Goal: Communication & Community: Answer question/provide support

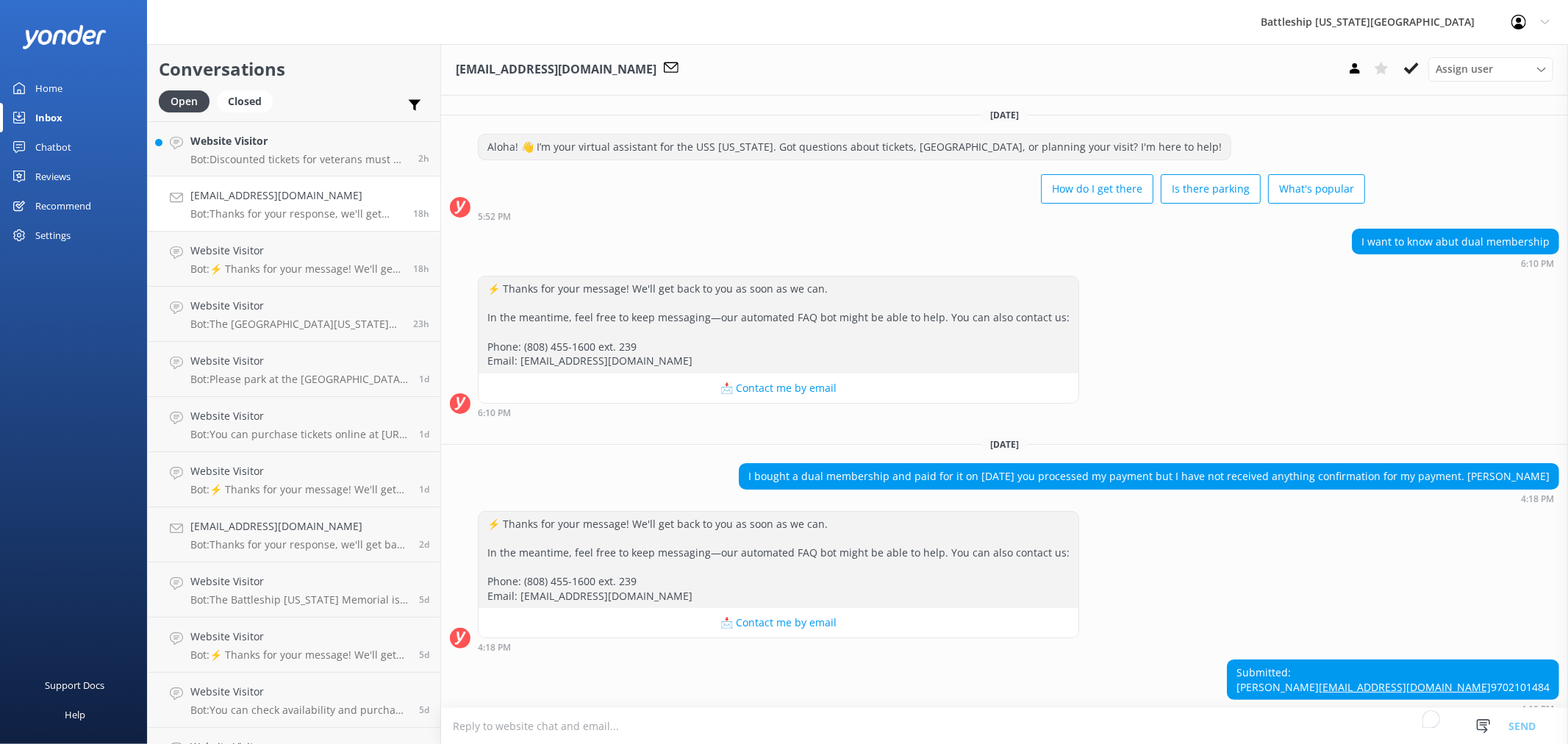
scroll to position [90, 0]
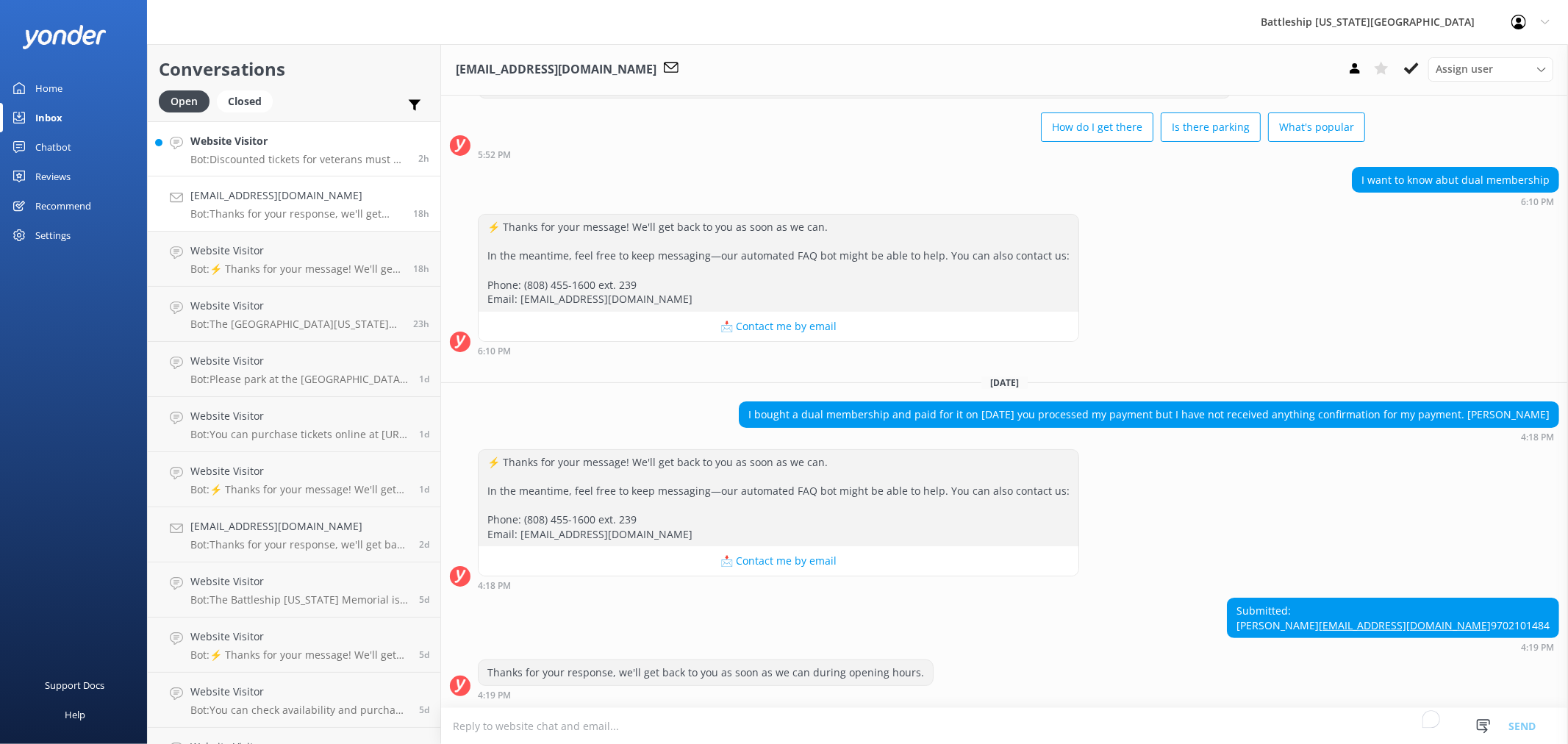
click at [324, 161] on p "Bot: Discounted tickets for veterans must be purchased in person on-site, as a …" at bounding box center [299, 160] width 217 height 13
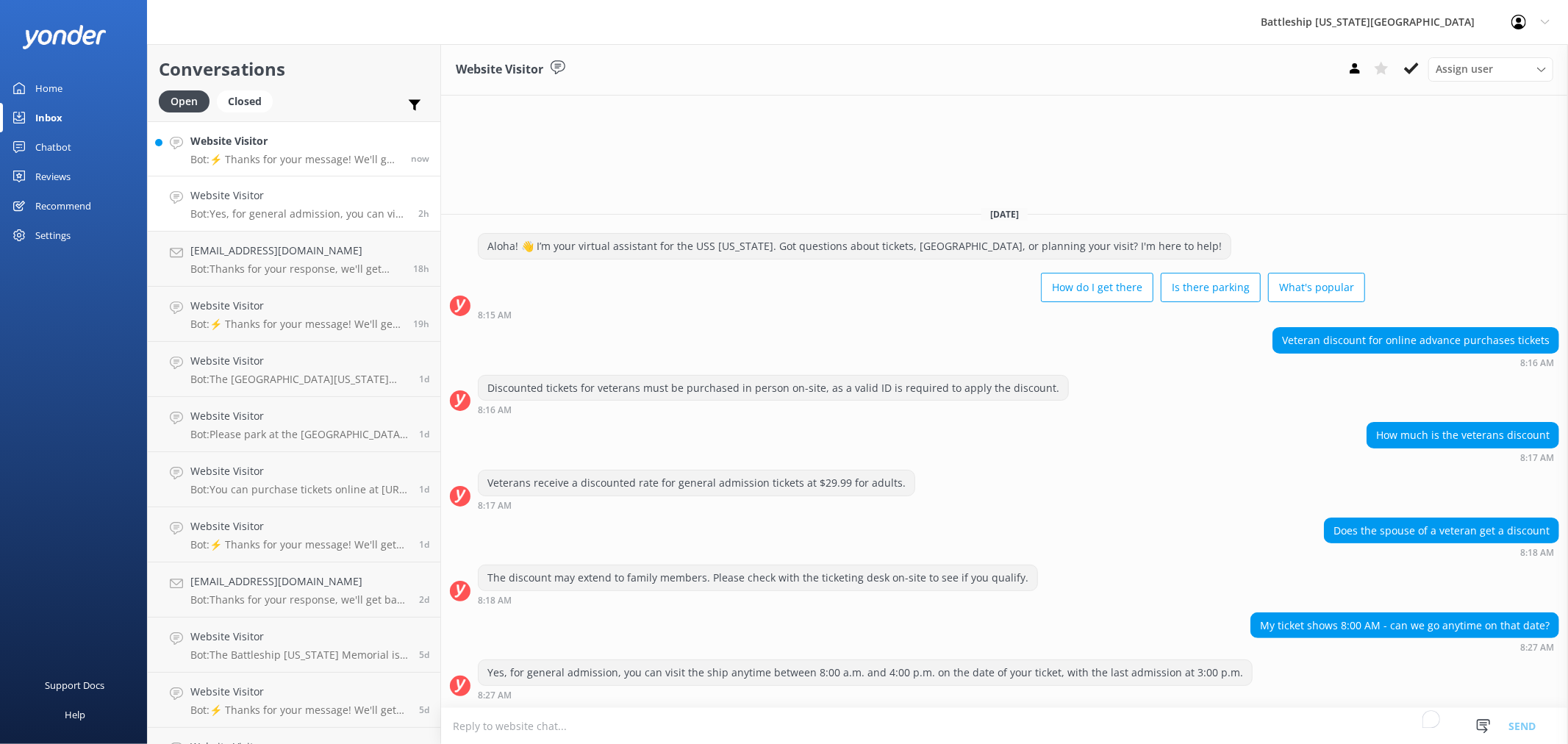
click at [253, 150] on div "Website Visitor Bot: ⚡ Thanks for your message! We'll get back to you as soon a…" at bounding box center [295, 148] width 209 height 32
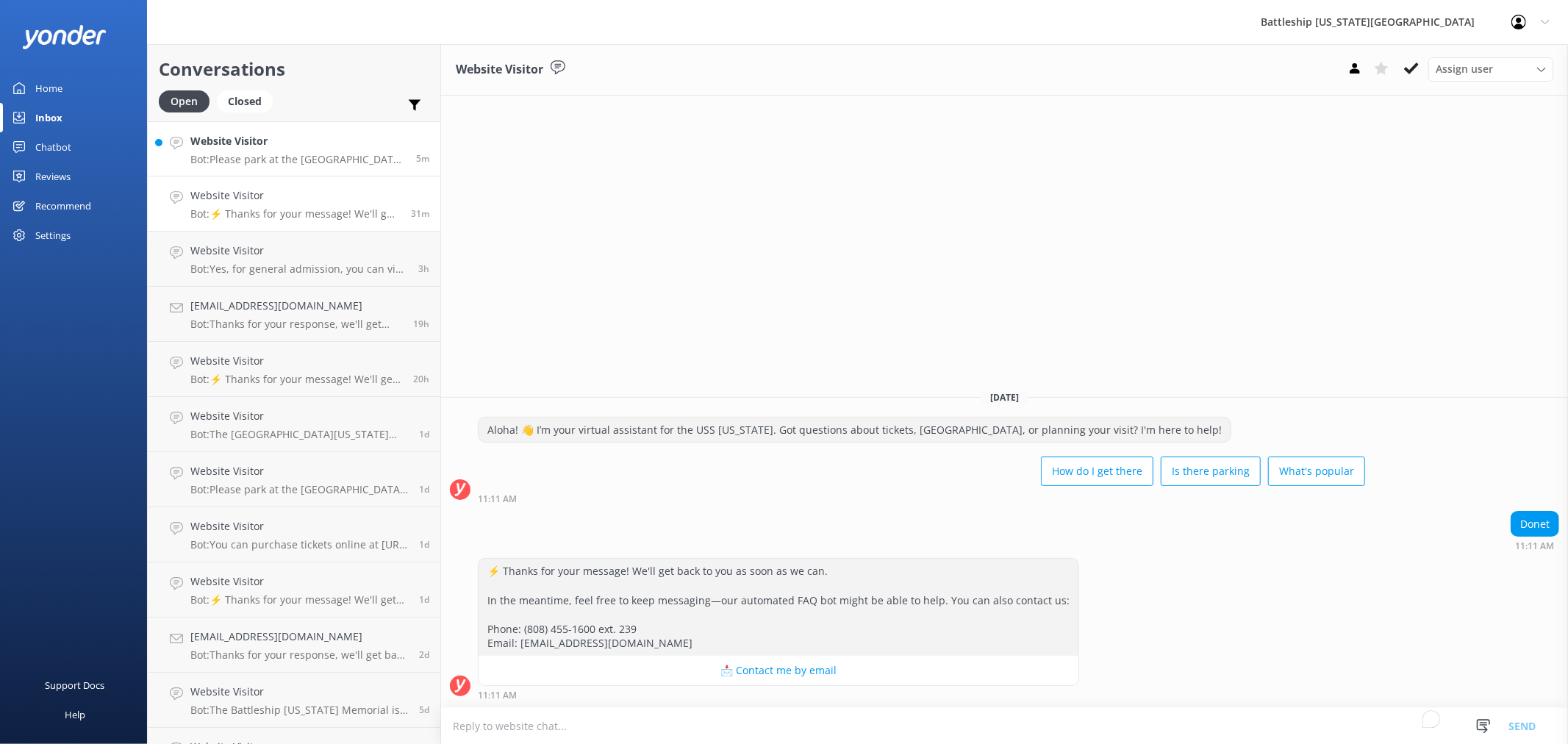
click at [264, 153] on p "Bot: Please park at the [GEOGRAPHIC_DATA] parking lot, which has a fee of $7, a…" at bounding box center [297, 160] width 214 height 13
